Goal: Information Seeking & Learning: Learn about a topic

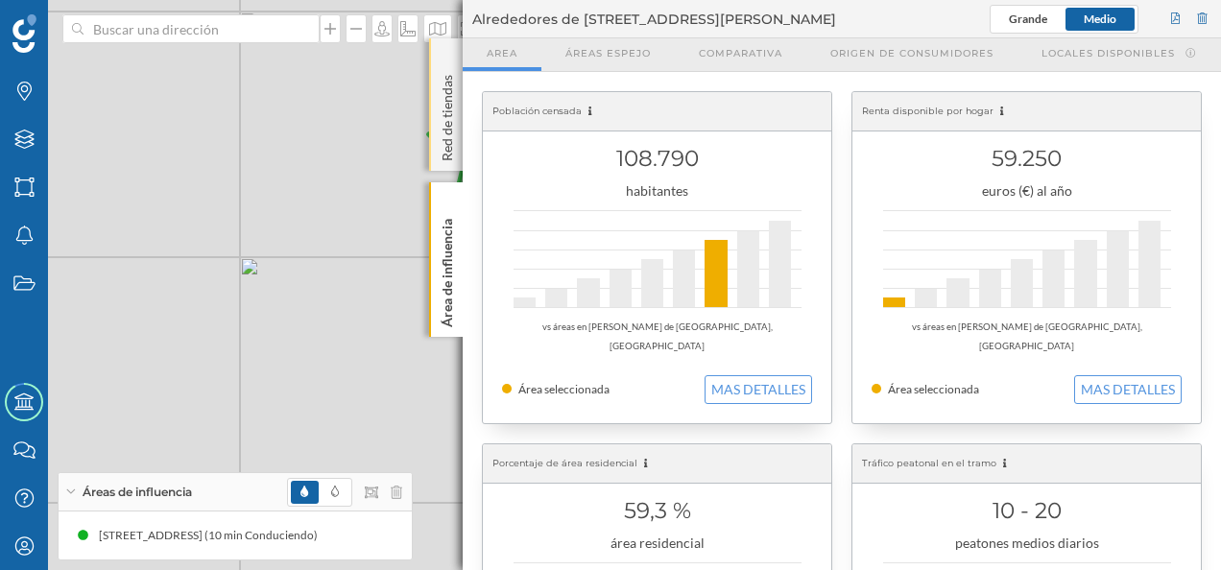
click at [451, 69] on p "Red de tiendas" at bounding box center [447, 114] width 19 height 94
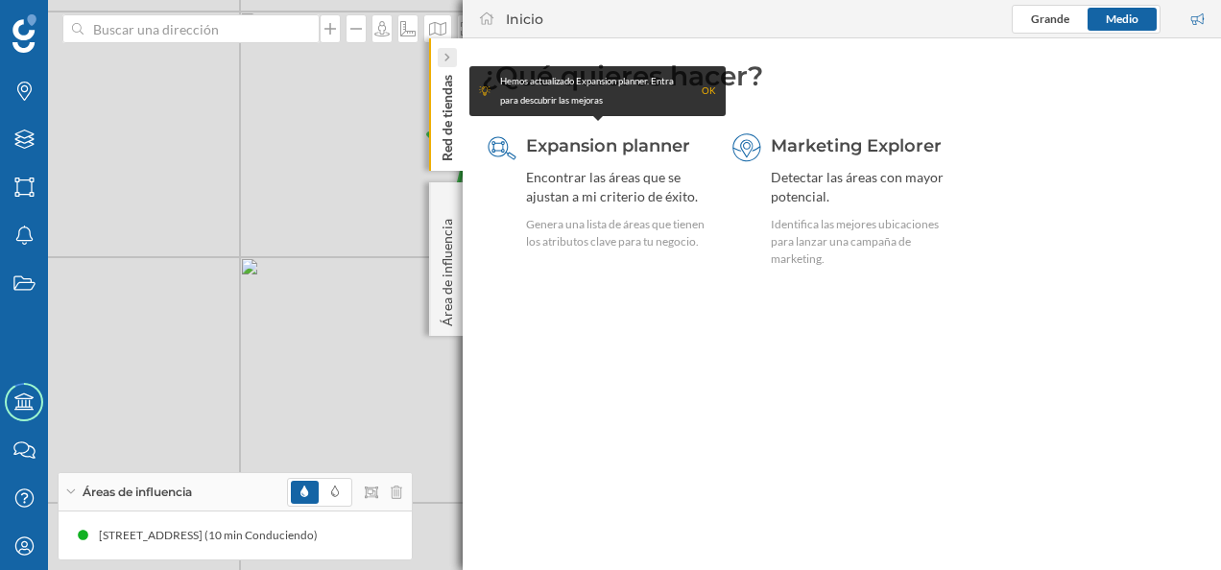
click at [450, 63] on div at bounding box center [447, 57] width 19 height 19
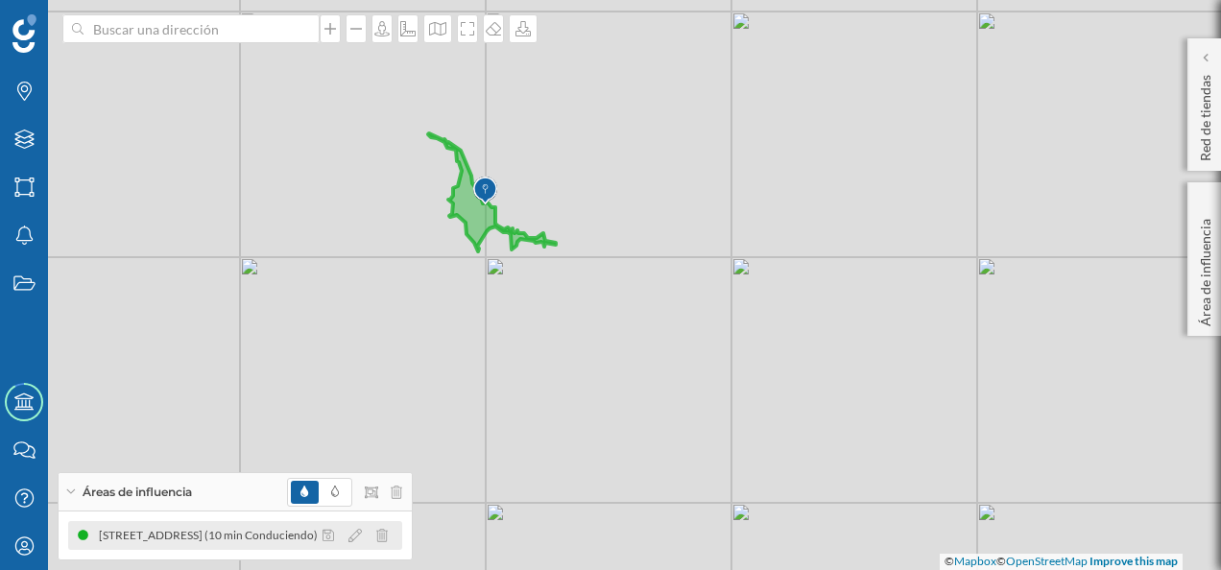
click at [262, 535] on div "[STREET_ADDRESS] (10 min Conduciendo)" at bounding box center [213, 535] width 228 height 19
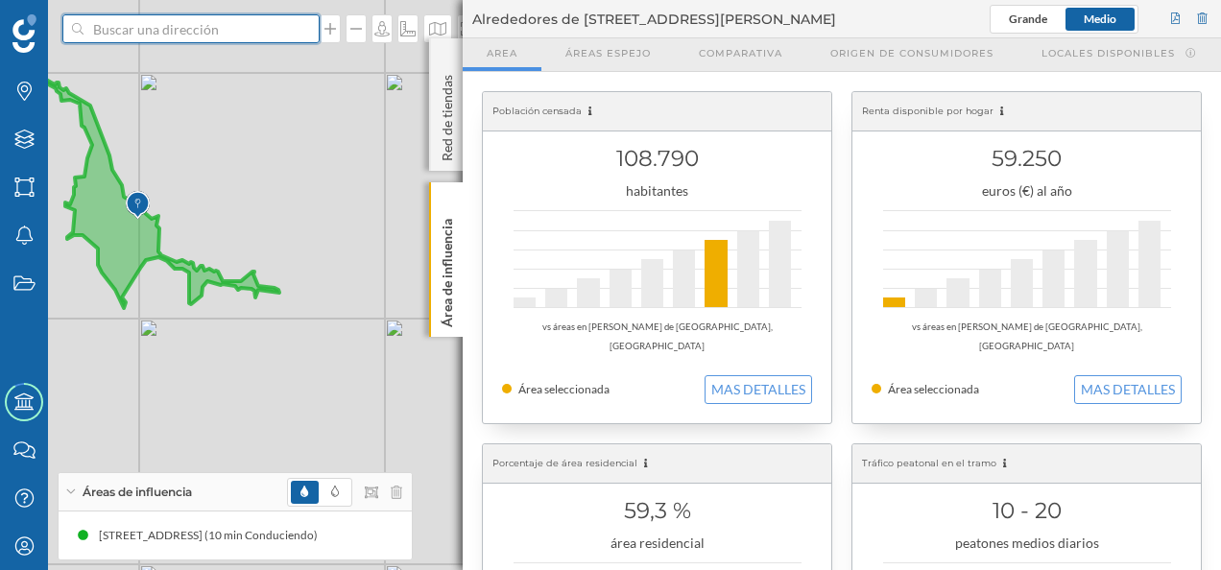
click at [166, 33] on input at bounding box center [190, 28] width 215 height 29
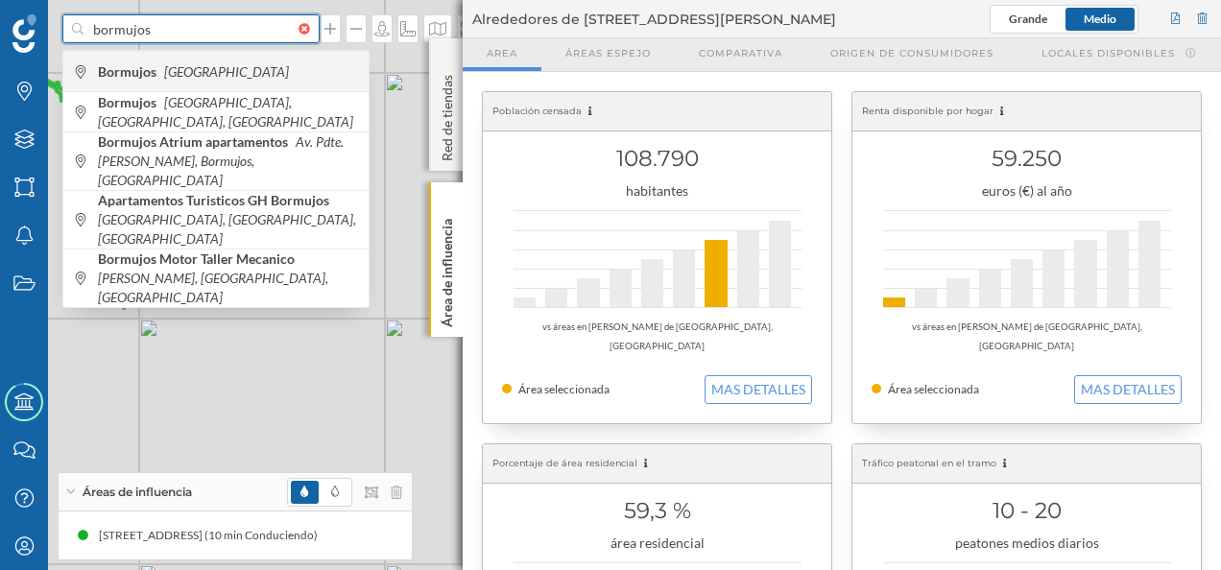
type input "bormujos"
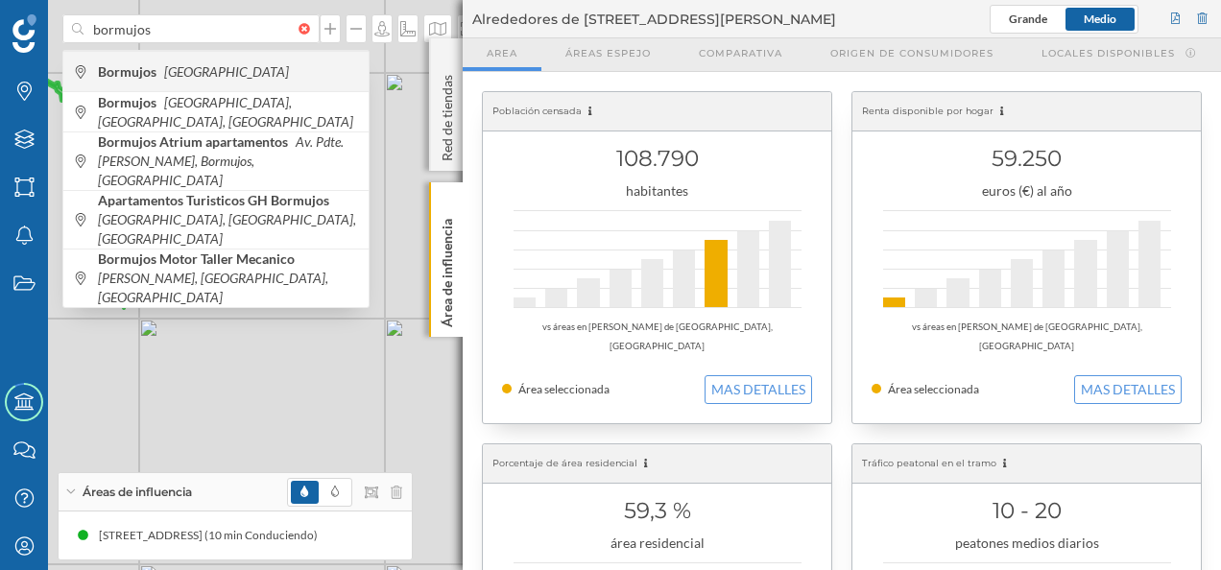
click at [136, 58] on div "Bormujos [GEOGRAPHIC_DATA]" at bounding box center [215, 71] width 305 height 40
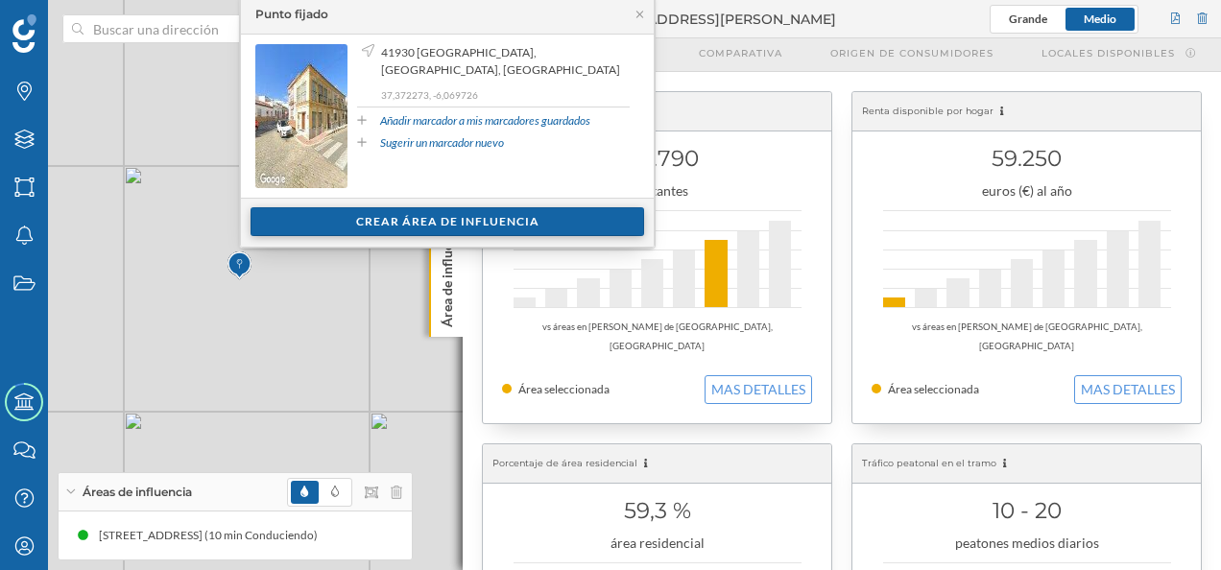
click at [447, 228] on div "Crear área de influencia" at bounding box center [446, 221] width 393 height 29
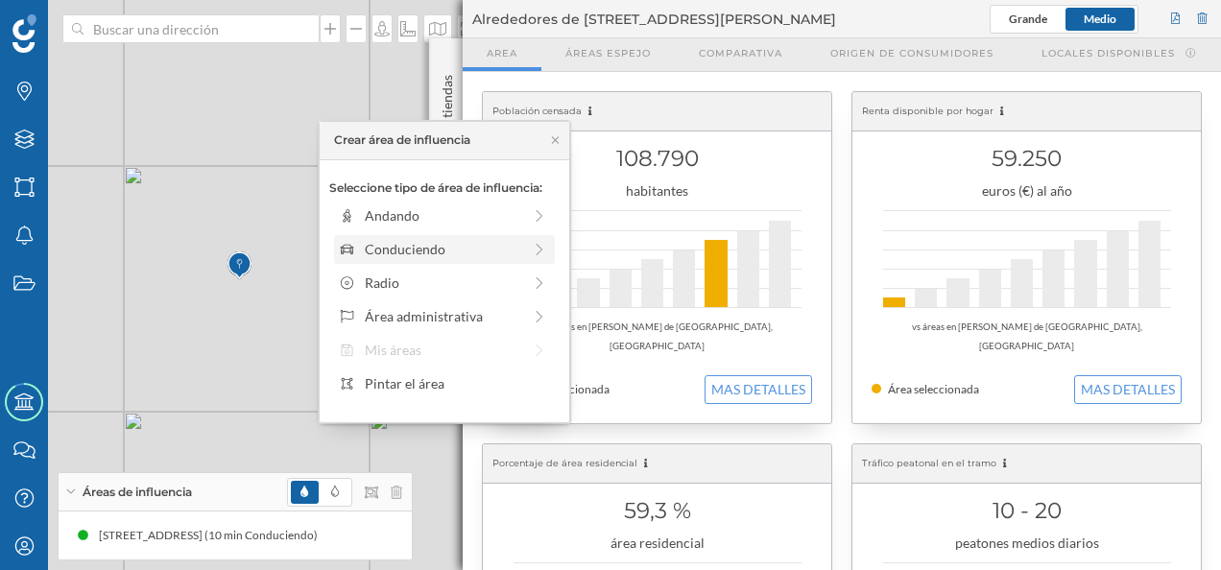
click at [391, 257] on div "Conduciendo" at bounding box center [443, 249] width 156 height 20
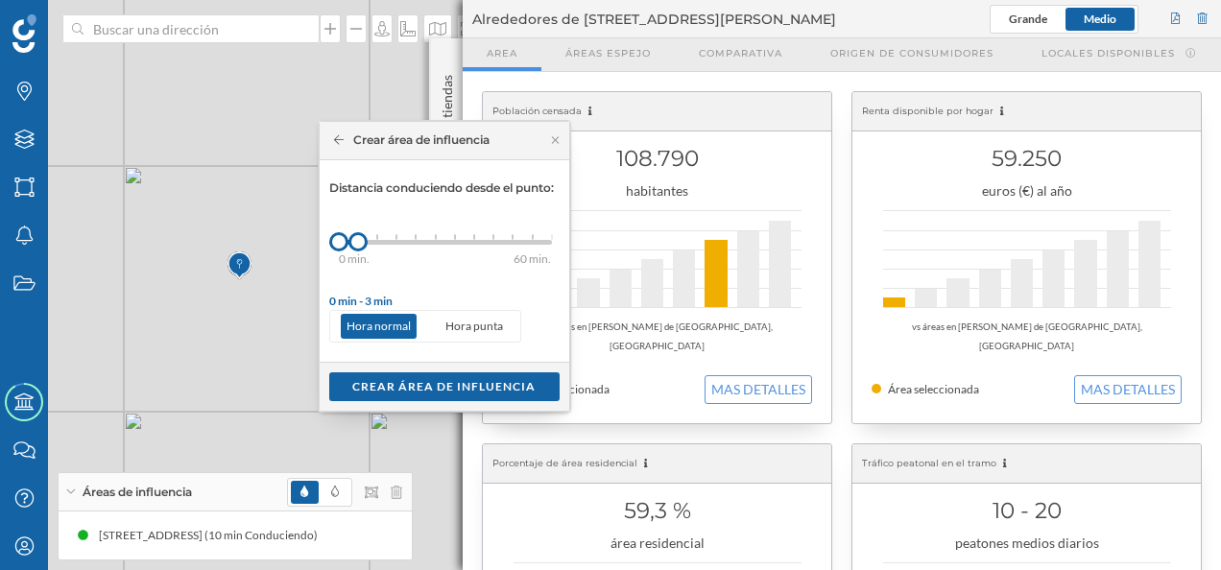
click at [340, 136] on icon at bounding box center [339, 140] width 11 height 12
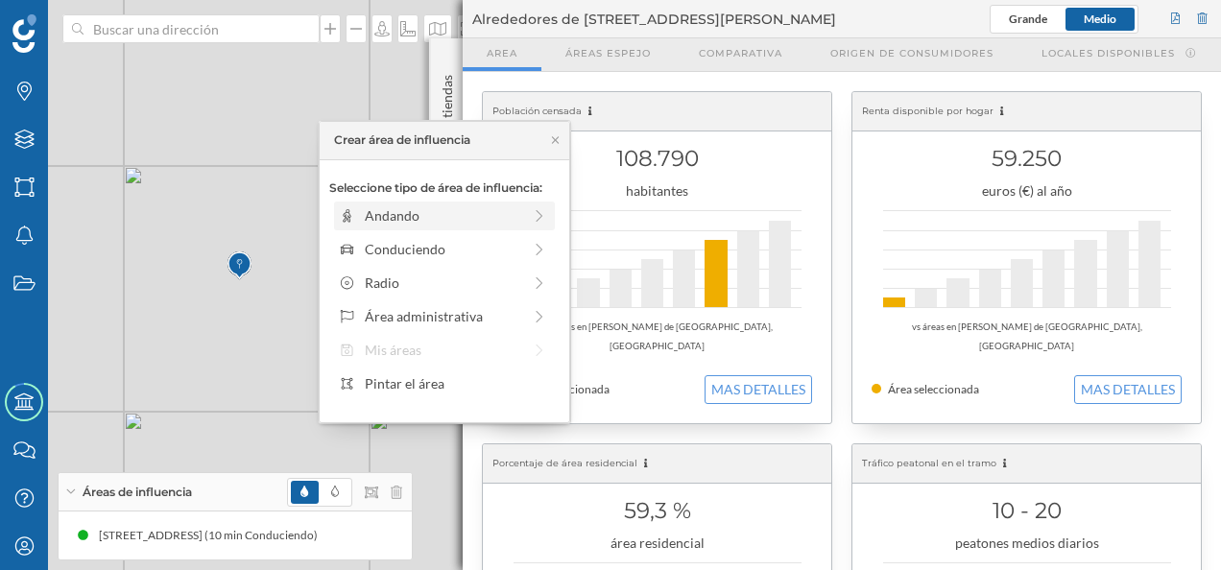
click at [422, 221] on div "Andando" at bounding box center [443, 215] width 156 height 20
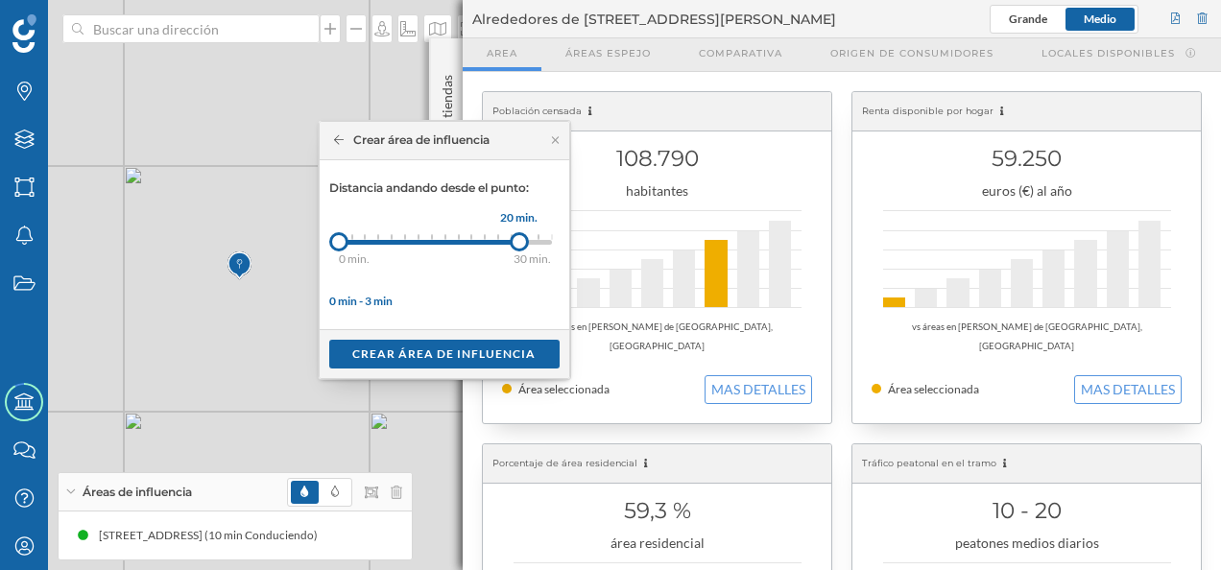
drag, startPoint x: 351, startPoint y: 241, endPoint x: 518, endPoint y: 239, distance: 167.0
click at [518, 239] on div at bounding box center [519, 241] width 19 height 19
click at [418, 357] on div "Crear área de influencia" at bounding box center [444, 353] width 230 height 29
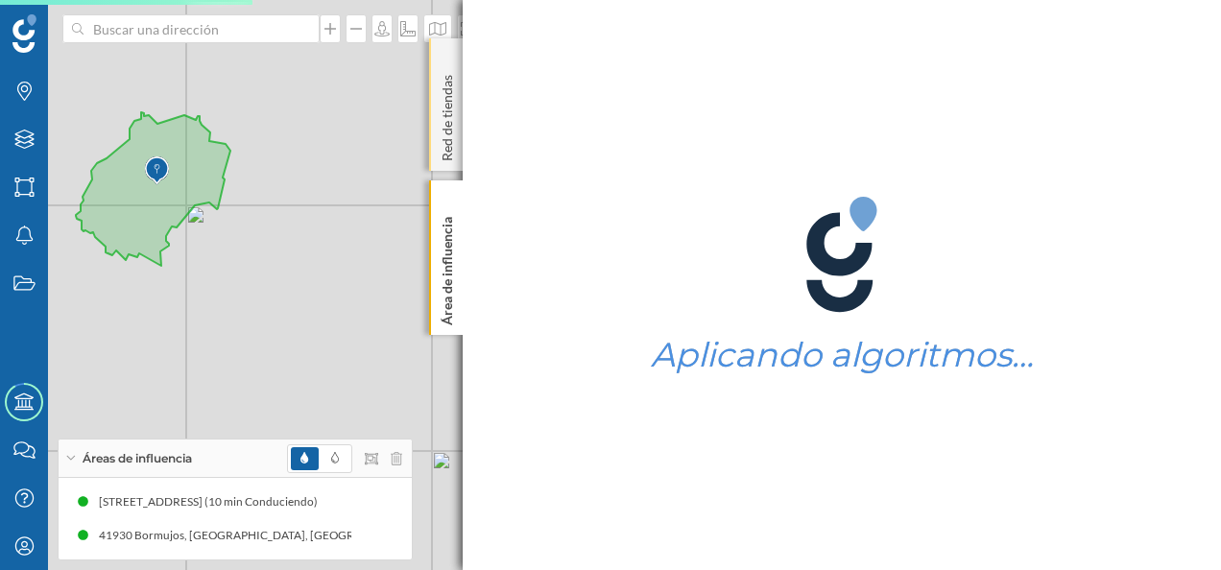
click at [451, 50] on div "Red de tiendas" at bounding box center [446, 104] width 34 height 132
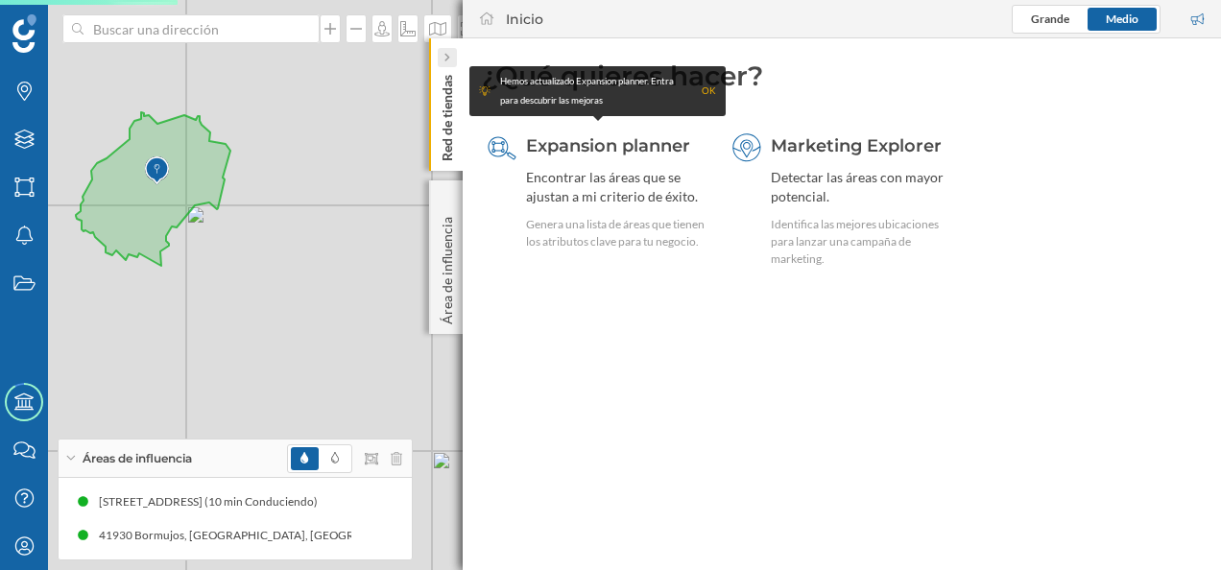
click at [448, 53] on icon at bounding box center [446, 58] width 6 height 10
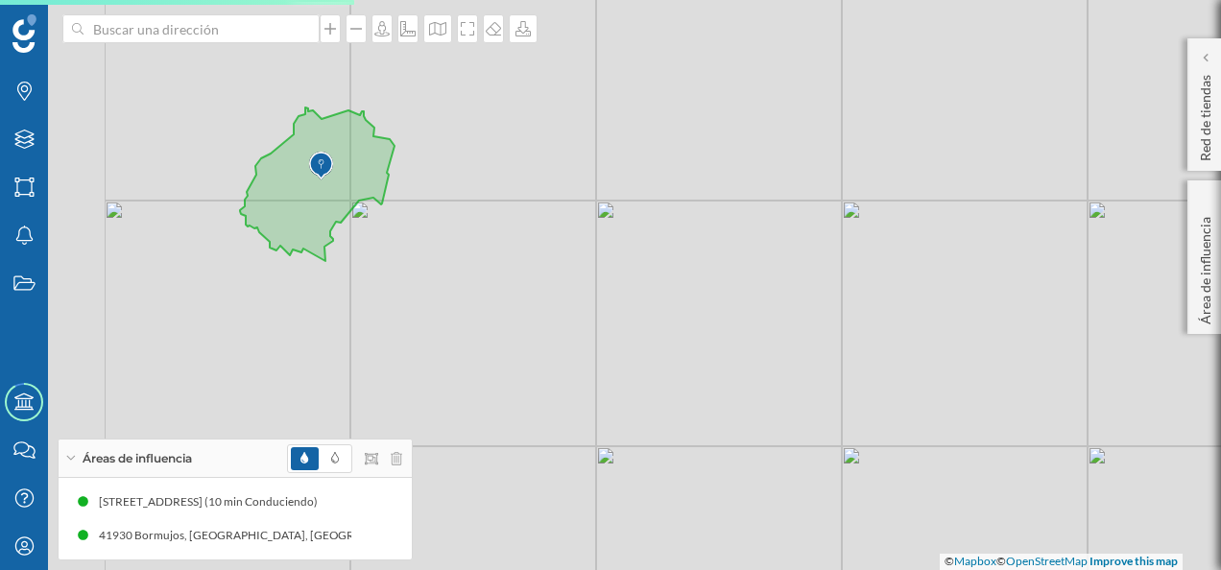
drag, startPoint x: 300, startPoint y: 216, endPoint x: 470, endPoint y: 211, distance: 169.9
click at [470, 211] on div "© Mapbox © OpenStreetMap Improve this map" at bounding box center [610, 285] width 1221 height 570
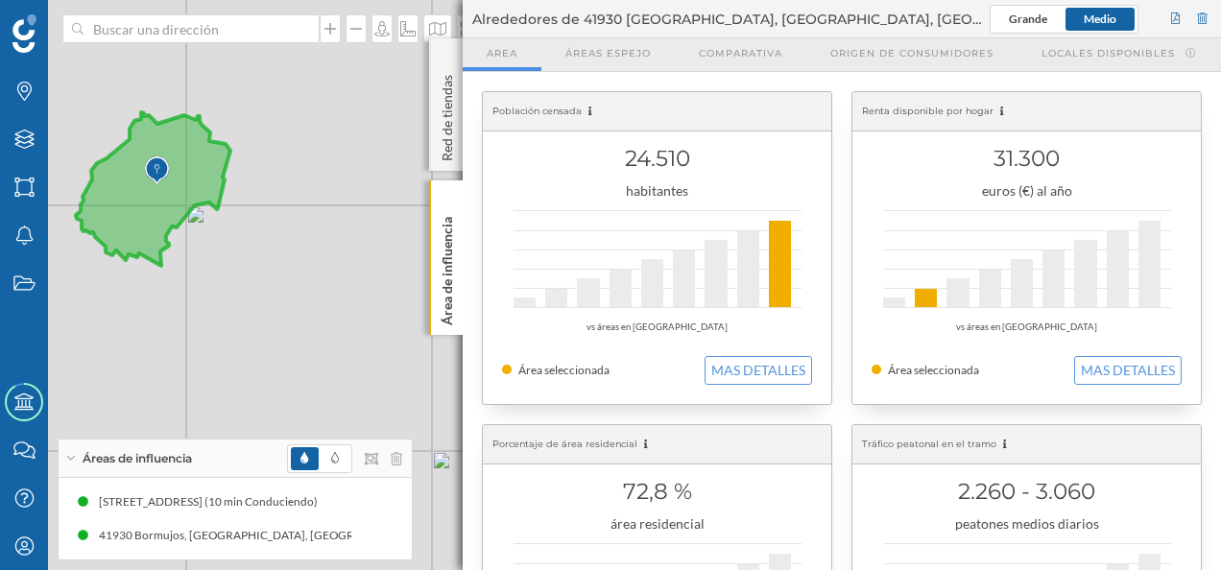
drag, startPoint x: 331, startPoint y: 134, endPoint x: 388, endPoint y: 147, distance: 58.0
click at [388, 147] on div "© Mapbox © OpenStreetMap Improve this map" at bounding box center [610, 285] width 1221 height 570
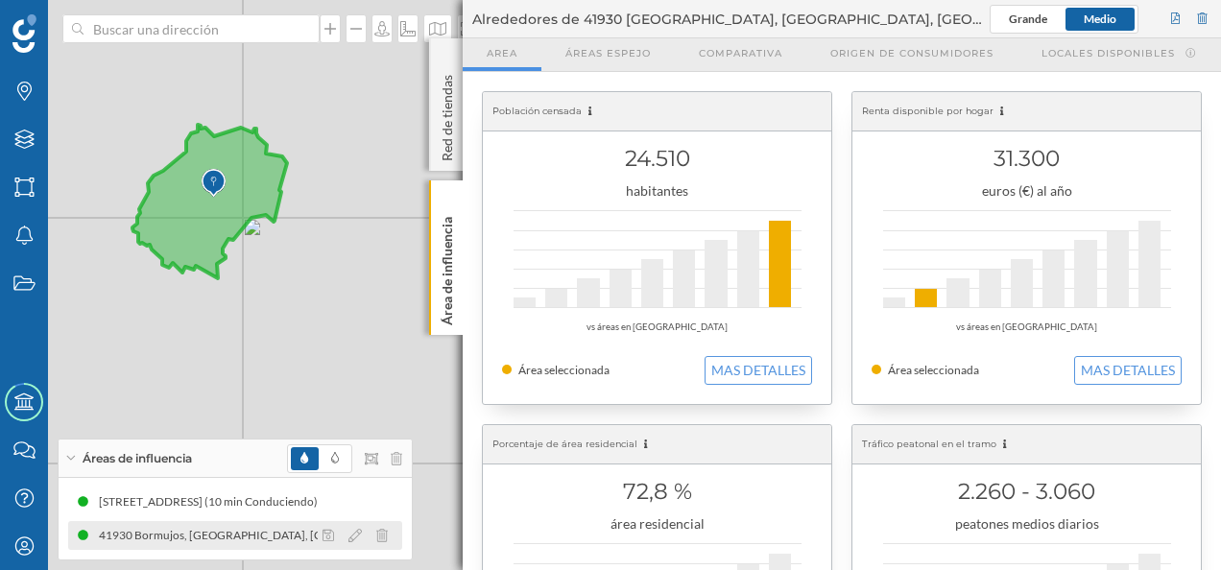
click at [180, 530] on div "41930 Bormujos, [GEOGRAPHIC_DATA], [GEOGRAPHIC_DATA] (20 min Andando)" at bounding box center [134, 535] width 430 height 19
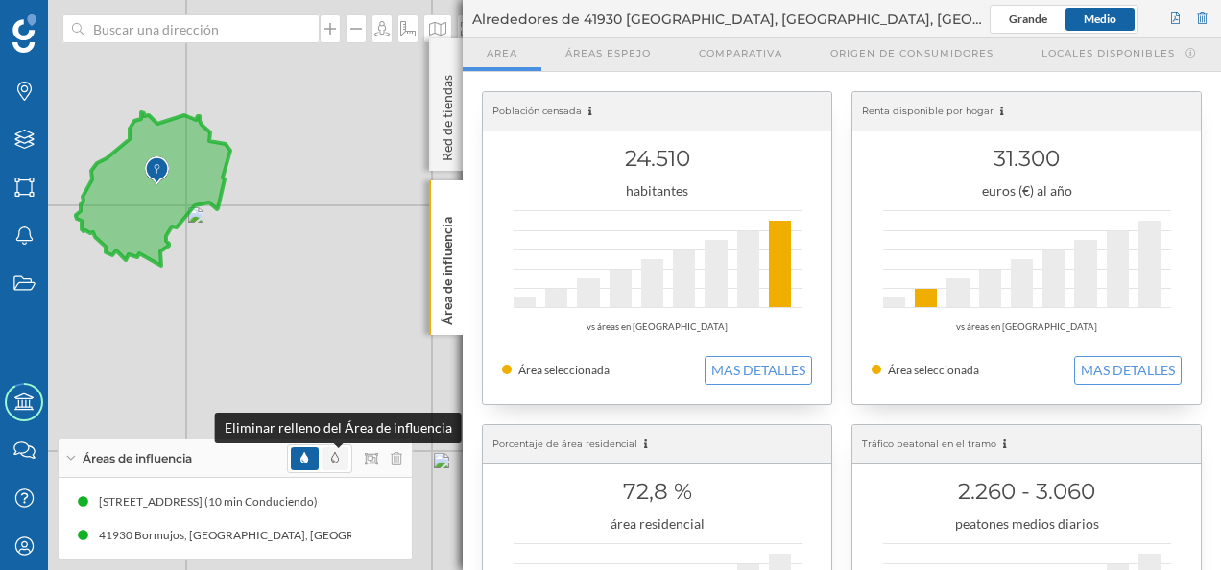
click at [333, 453] on icon at bounding box center [335, 458] width 8 height 12
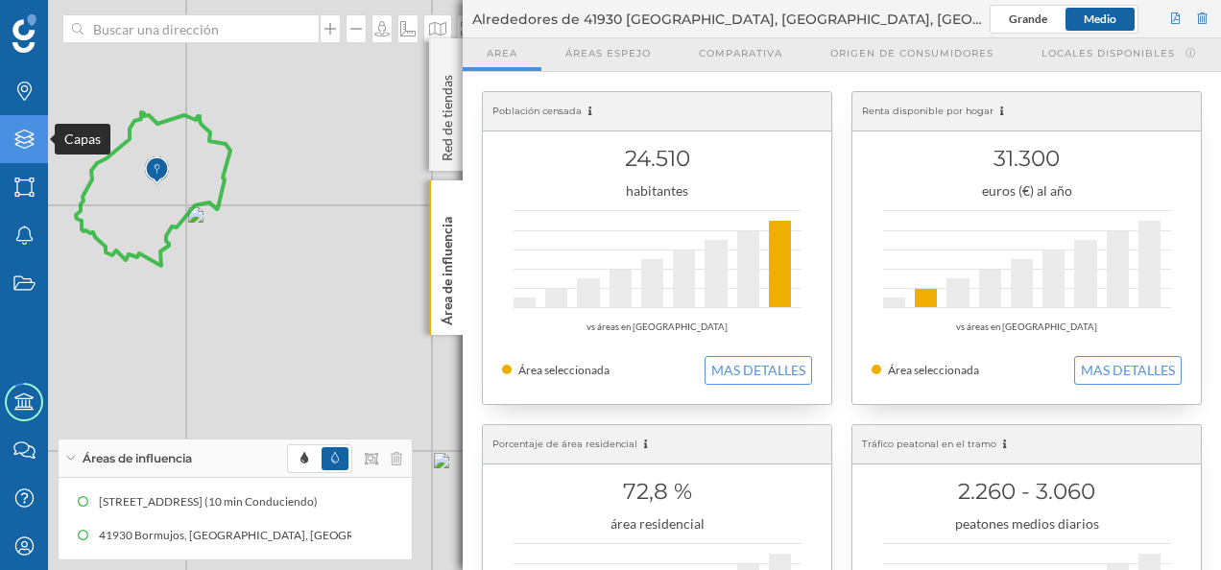
click at [23, 146] on icon "Capas" at bounding box center [24, 139] width 24 height 19
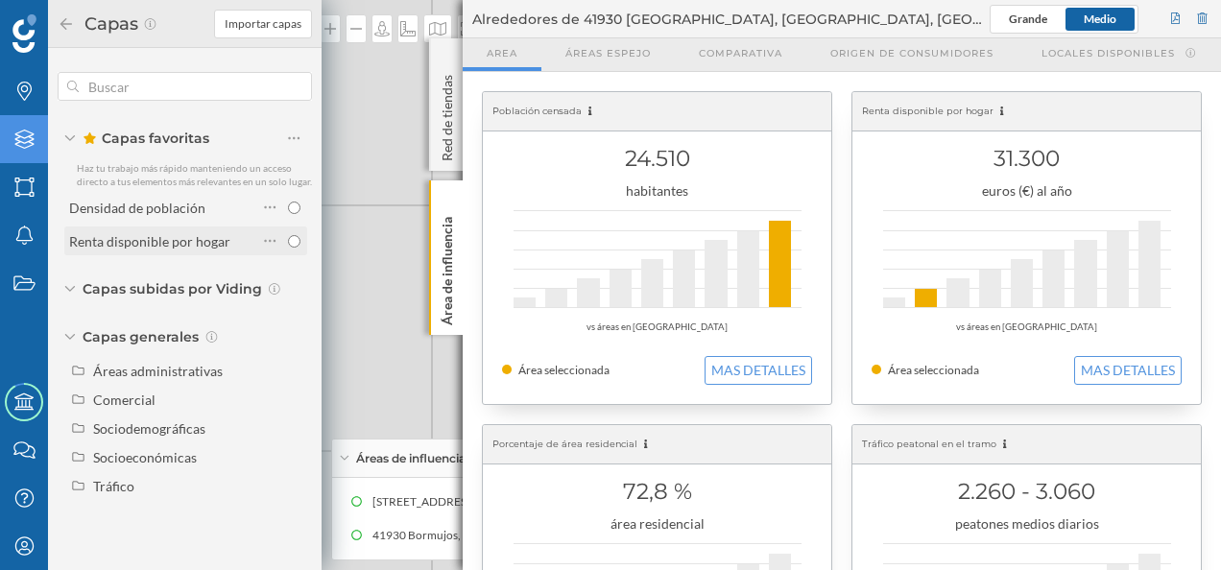
click at [178, 244] on div "Renta disponible por hogar" at bounding box center [149, 241] width 161 height 16
click at [454, 60] on div "Red de tiendas" at bounding box center [446, 104] width 34 height 132
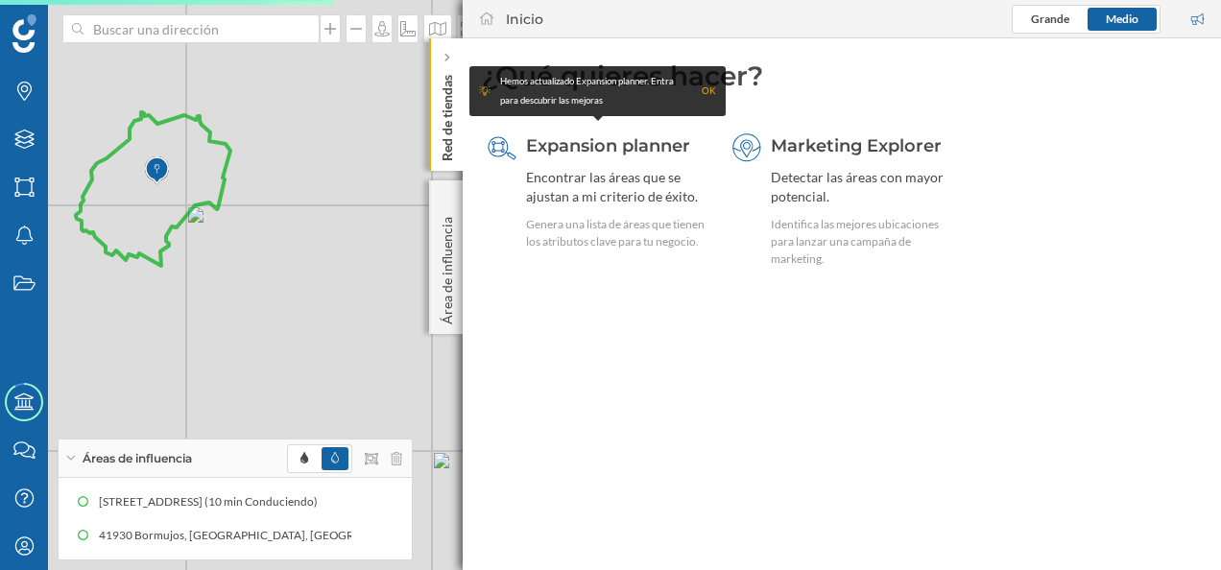
click at [454, 60] on div at bounding box center [447, 57] width 19 height 19
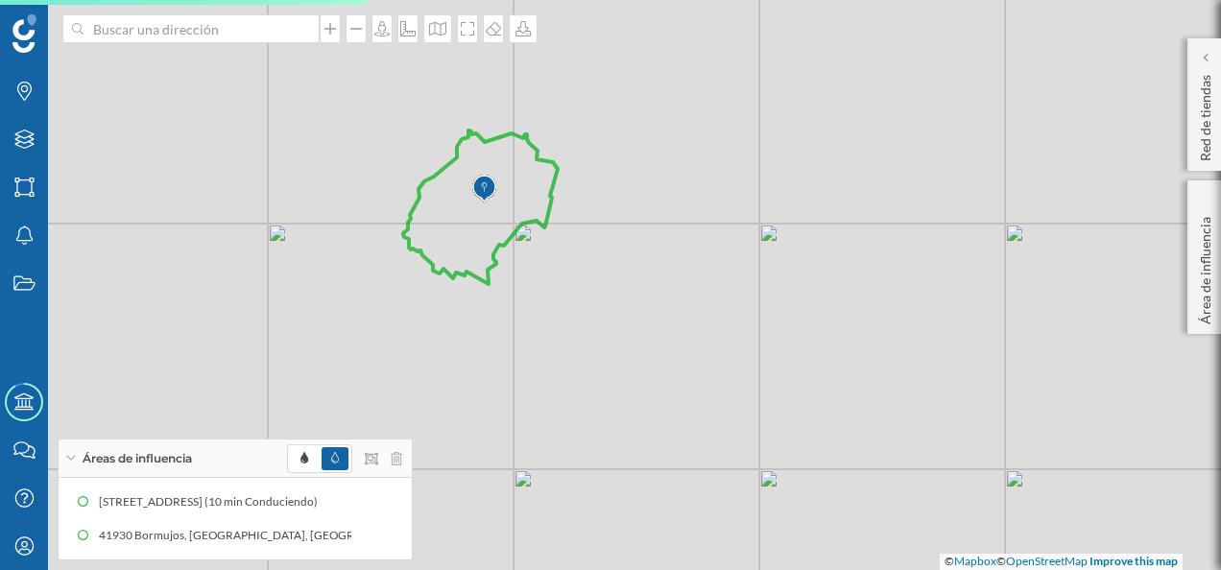
drag, startPoint x: 370, startPoint y: 226, endPoint x: 722, endPoint y: 253, distance: 352.2
click at [722, 253] on div "© Mapbox © OpenStreetMap Improve this map" at bounding box center [610, 285] width 1221 height 570
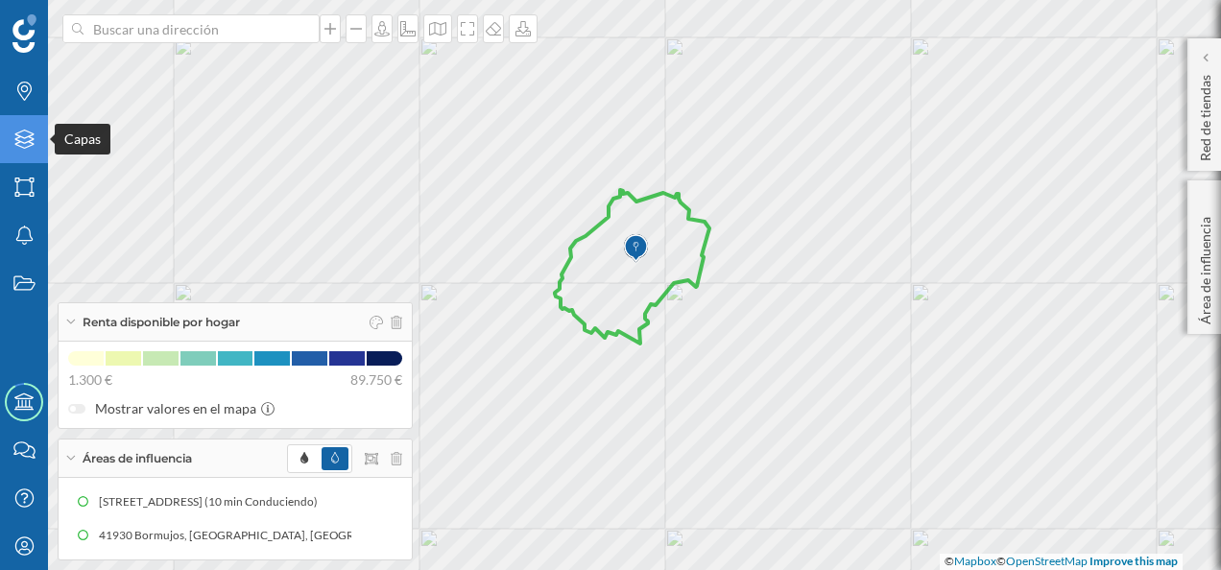
click at [30, 136] on icon "Capas" at bounding box center [24, 139] width 24 height 19
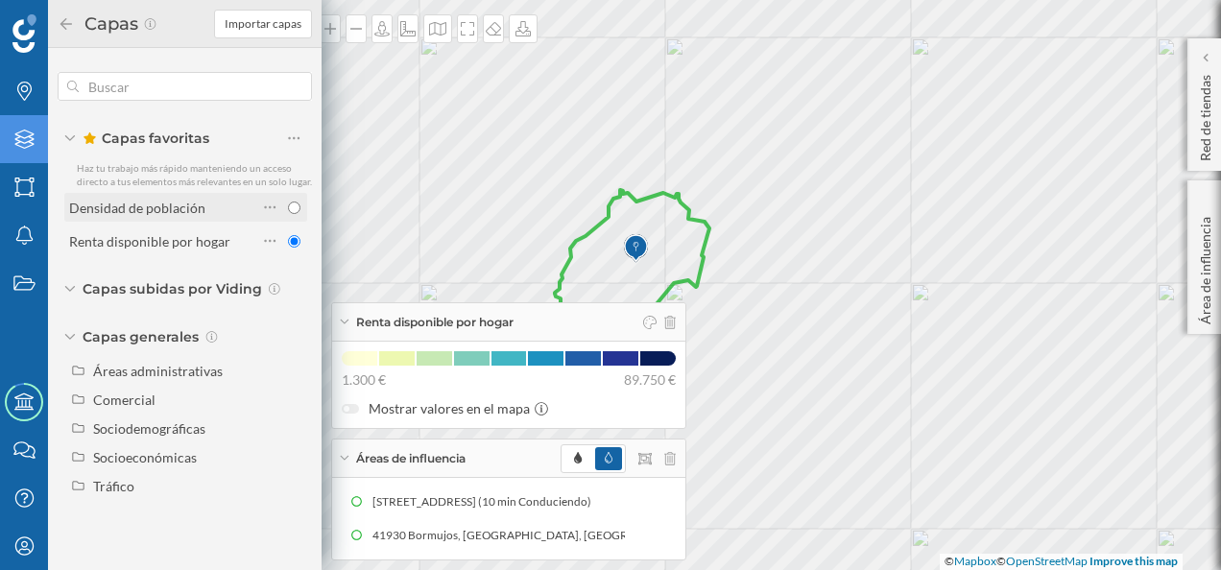
click at [135, 210] on div "Densidad de población" at bounding box center [137, 208] width 136 height 16
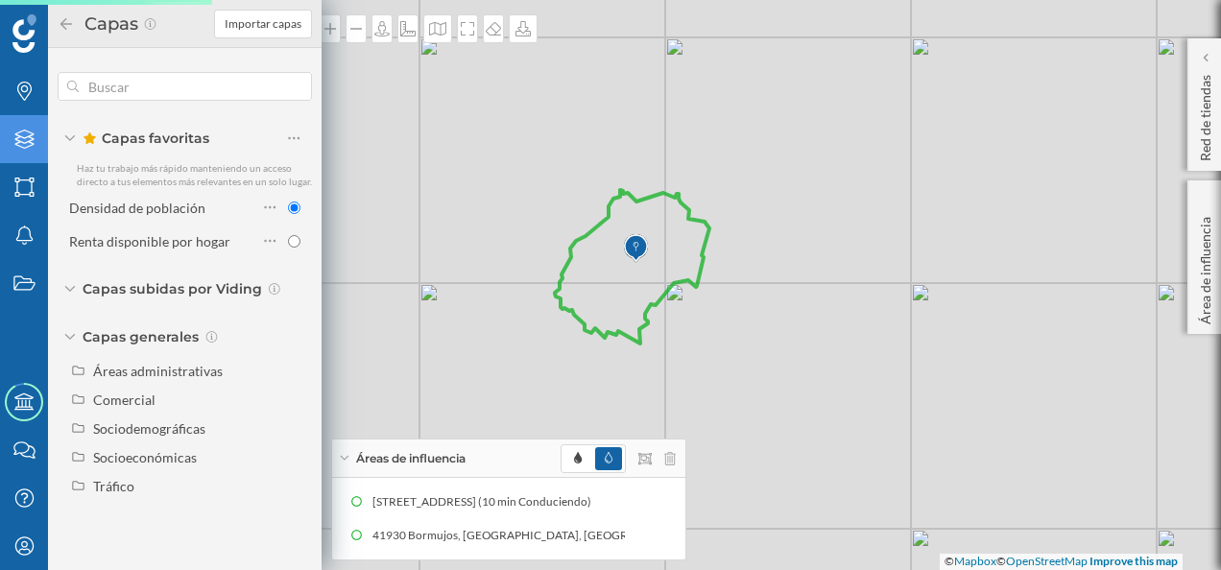
click at [61, 25] on icon at bounding box center [66, 23] width 12 height 12
